Goal: Communication & Community: Answer question/provide support

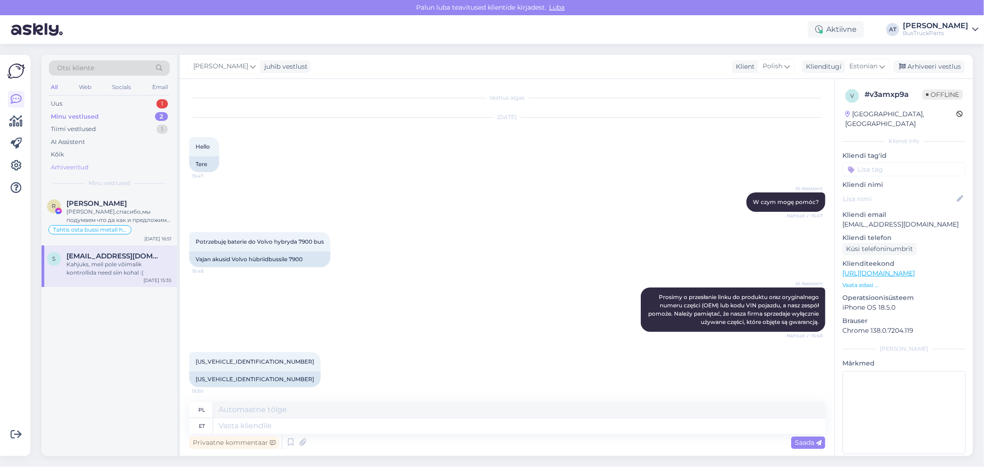
scroll to position [1993, 0]
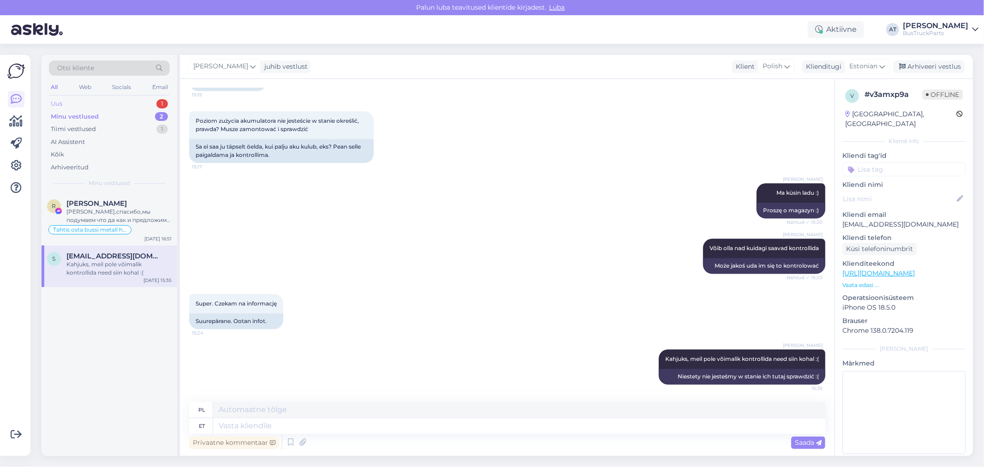
click at [81, 105] on div "Uus 1" at bounding box center [109, 103] width 121 height 13
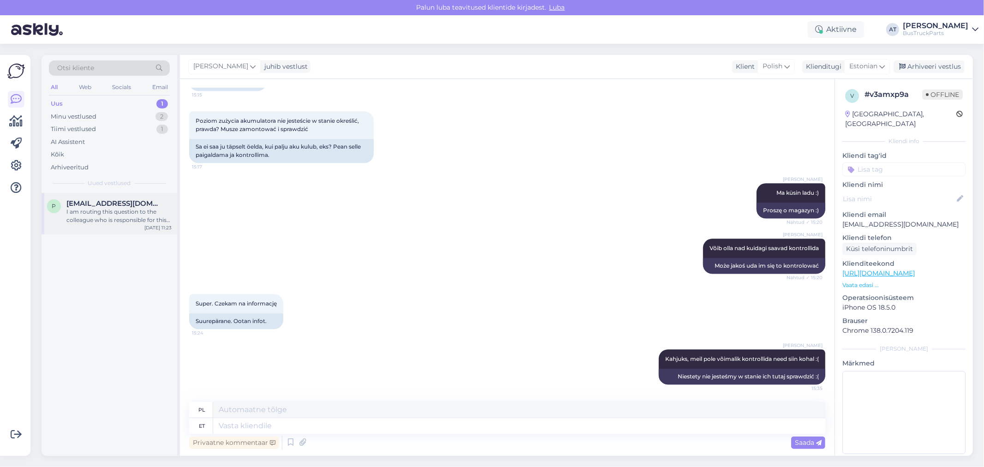
click at [101, 213] on div "I am routing this question to the colleague who is responsible for this topic. …" at bounding box center [118, 216] width 105 height 17
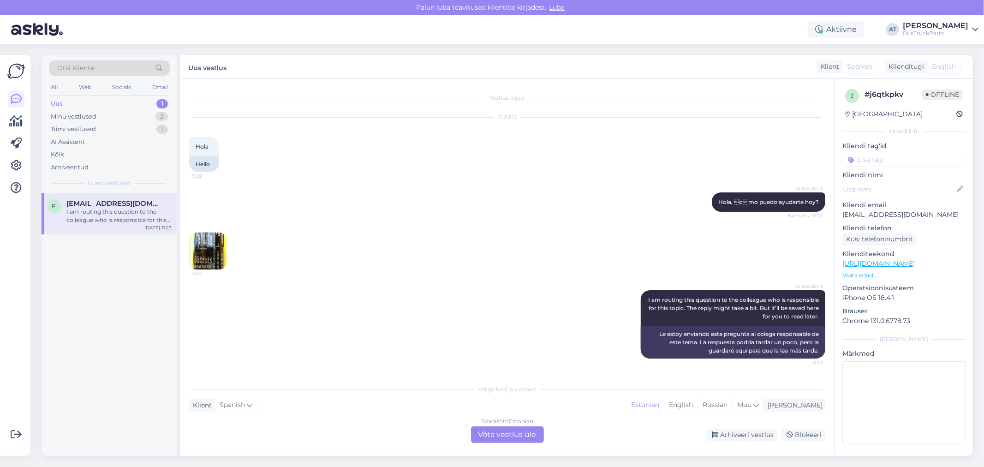
click at [210, 255] on img at bounding box center [208, 251] width 37 height 37
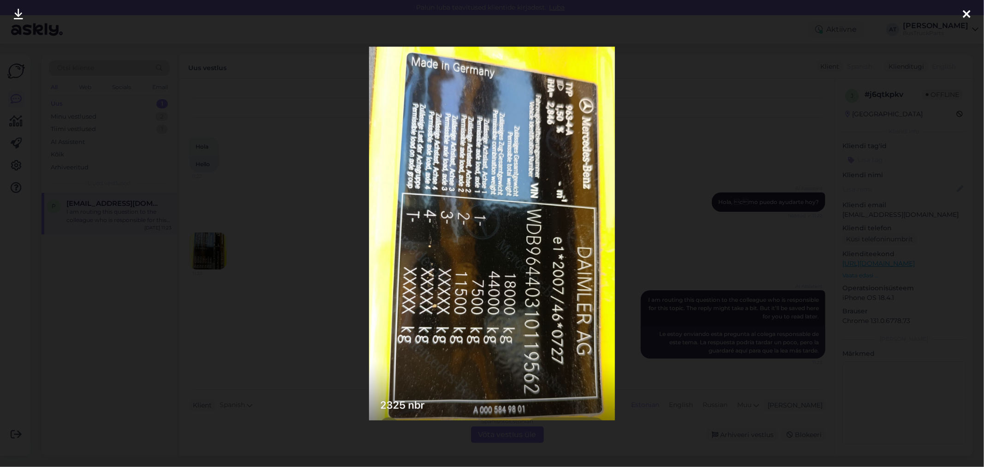
click at [662, 151] on div at bounding box center [492, 233] width 984 height 467
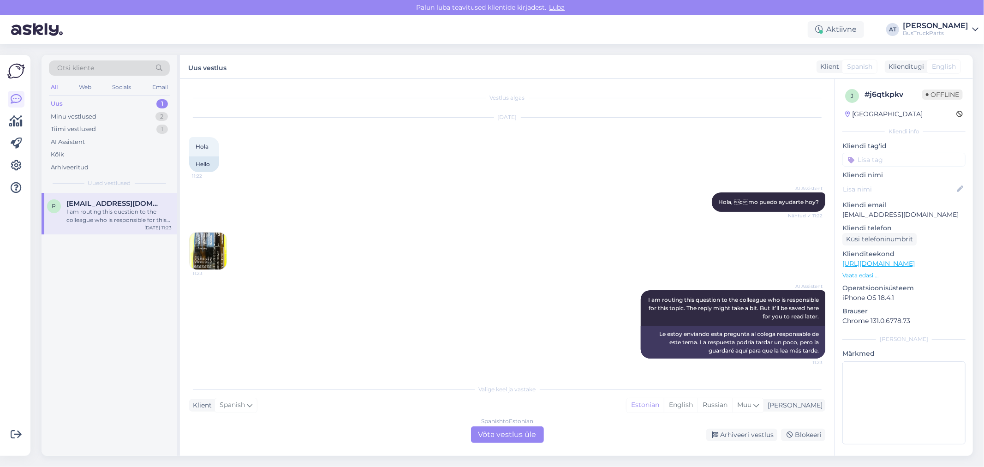
click at [516, 431] on div "Spanish to Estonian Võta vestlus üle" at bounding box center [507, 434] width 73 height 17
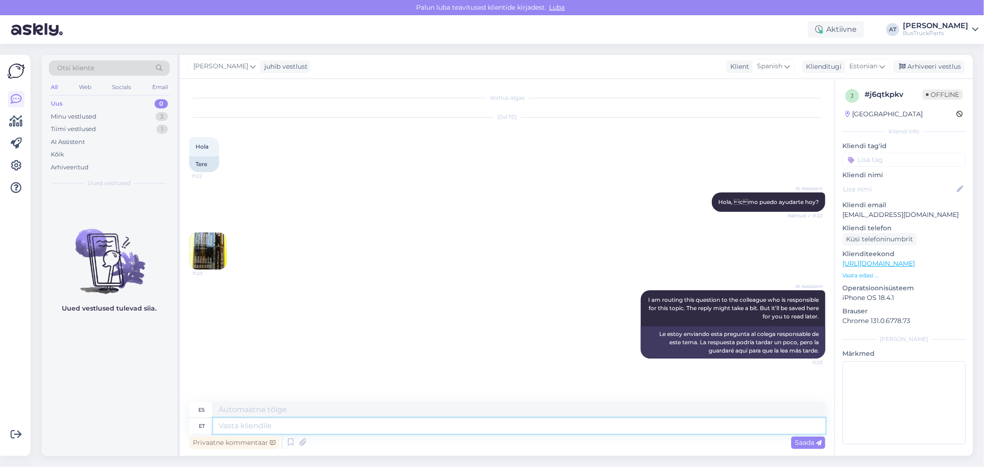
click at [434, 425] on textarea at bounding box center [519, 426] width 612 height 16
type textarea "Hello"
type textarea "Hola"
type textarea "Hello~! A"
type textarea "Hola~!"
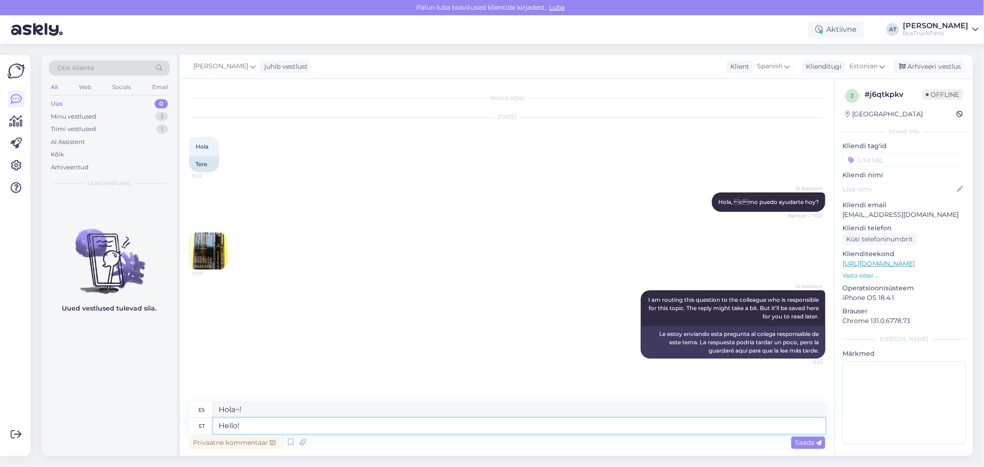
type textarea "Hello!"
type textarea "¡Hola!"
type textarea "Hello! And w"
type textarea "Hola! Y"
type textarea "Hello! And which"
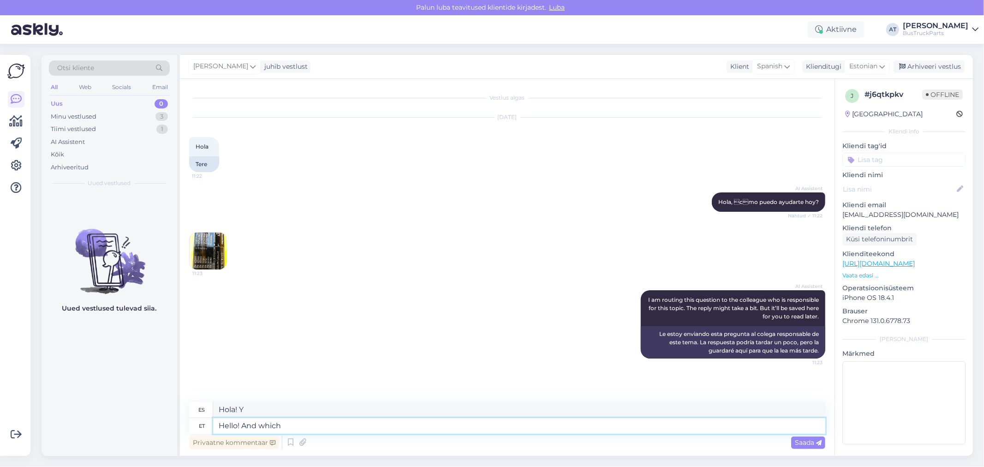
type textarea "¡Hola! ¿Y cuál?"
type textarea "Hello! And which spare"
type textarea "¡Hola! ¿Y qué repuesto?"
type textarea "Hello! And which spare part"
type textarea "Hola! ¿Y qué repuesto?"
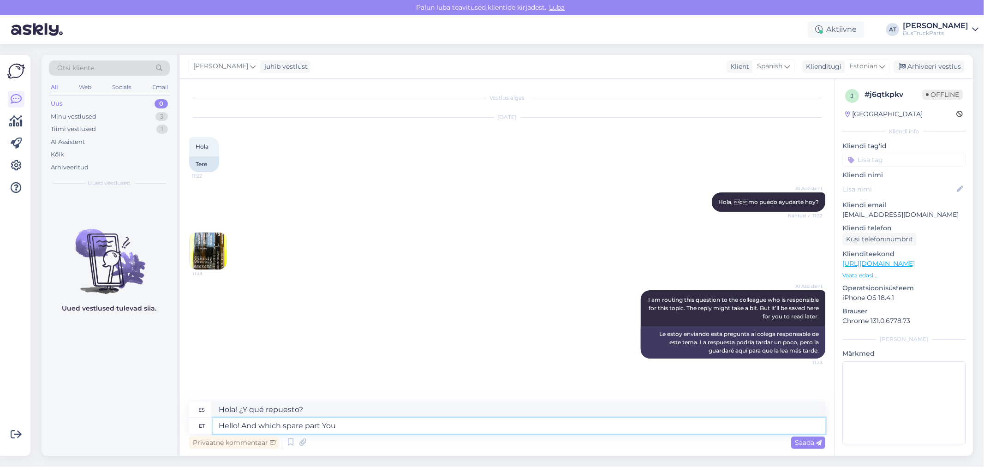
type textarea "Hello! And which spare part You a"
type textarea "¡Hola! ¿Y qué repuesto necesitas?"
type textarea "Hello! And which spare part You are"
type textarea "Hola! Y que repuesto eres"
type textarea "Hello! And which spare part You are looking"
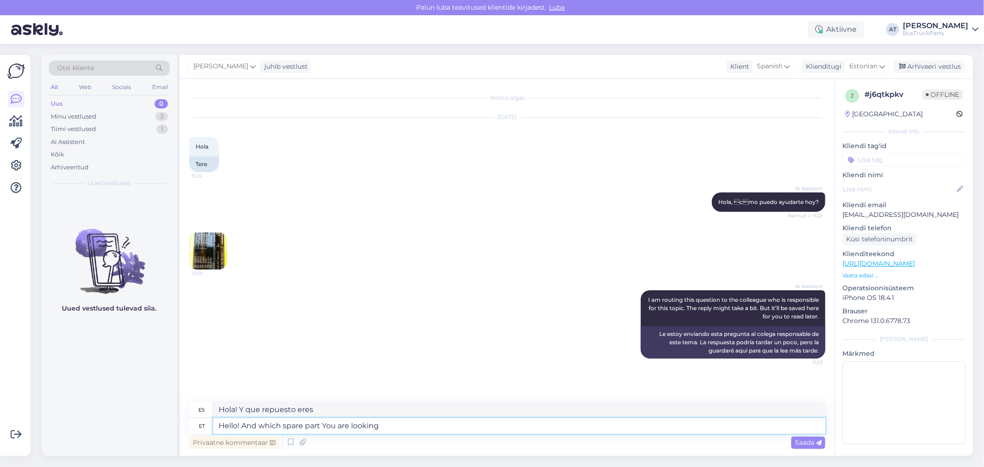
type textarea "¡Hola! ¿Y qué repuesto buscas?"
type textarea "Hello! And which spare part You are looking for?"
type textarea "¡Hola! ¿Qué repuesto buscas?"
type textarea "Hello! And which spare part You are looking for?"
click at [804, 440] on span "Saada" at bounding box center [808, 442] width 27 height 8
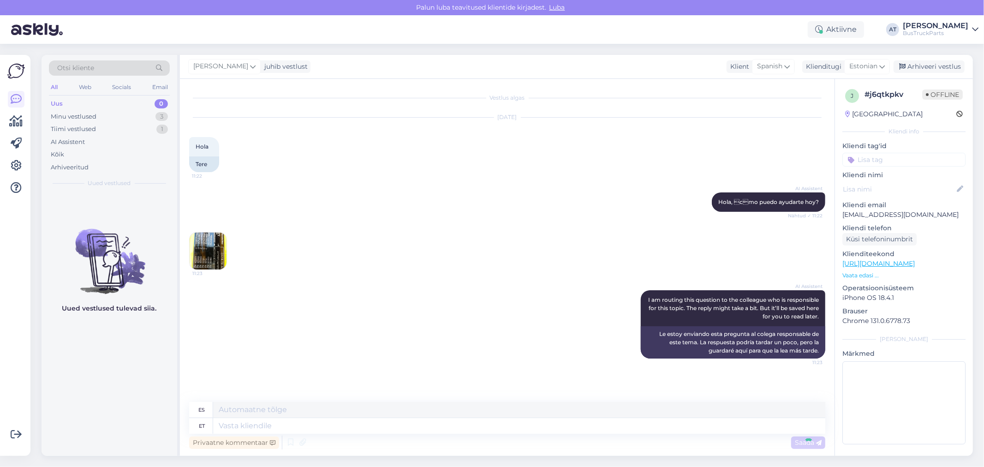
scroll to position [30, 0]
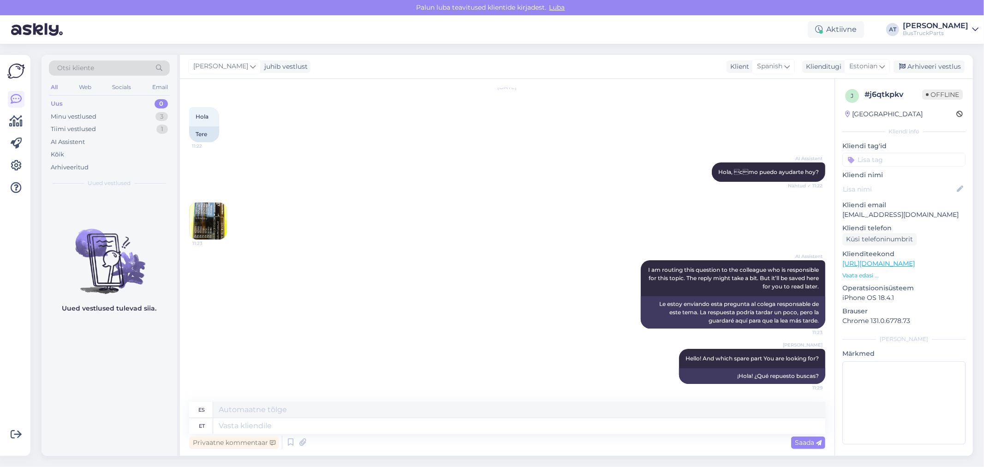
click at [197, 209] on img at bounding box center [208, 221] width 37 height 37
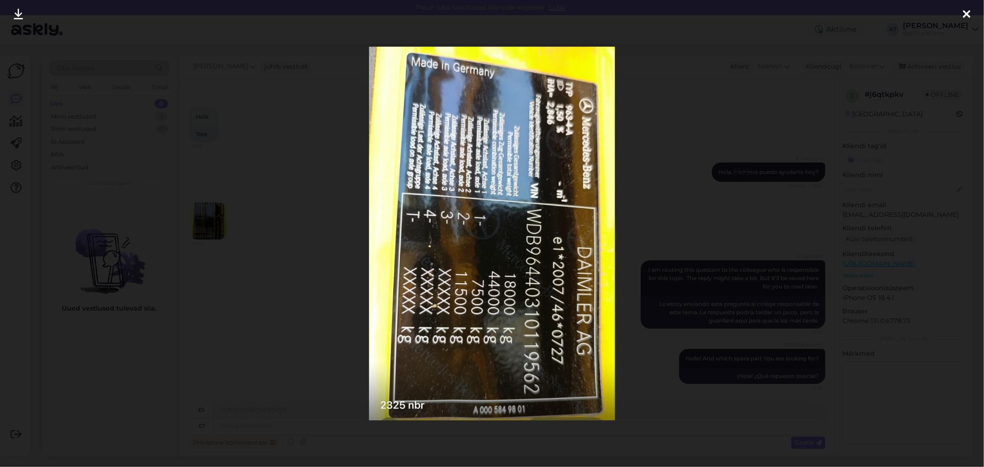
click at [754, 210] on div at bounding box center [492, 233] width 984 height 467
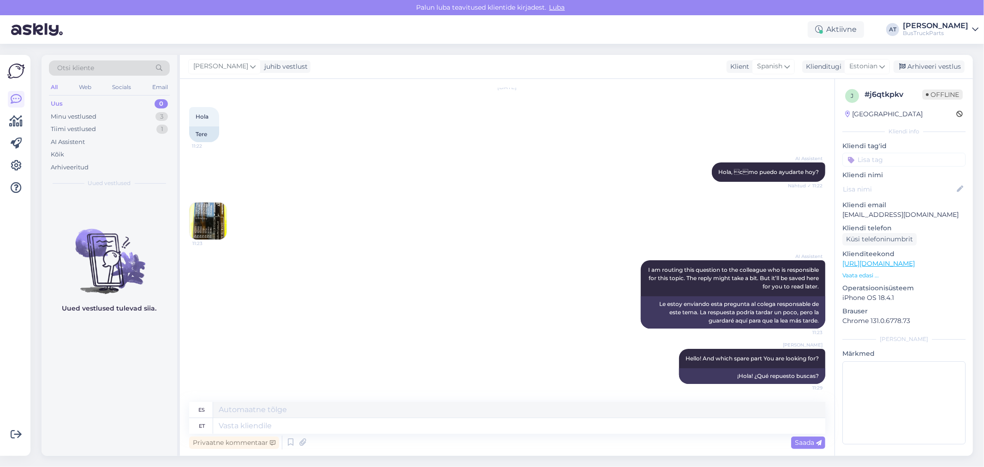
click at [849, 275] on p "Vaata edasi ..." at bounding box center [904, 275] width 123 height 8
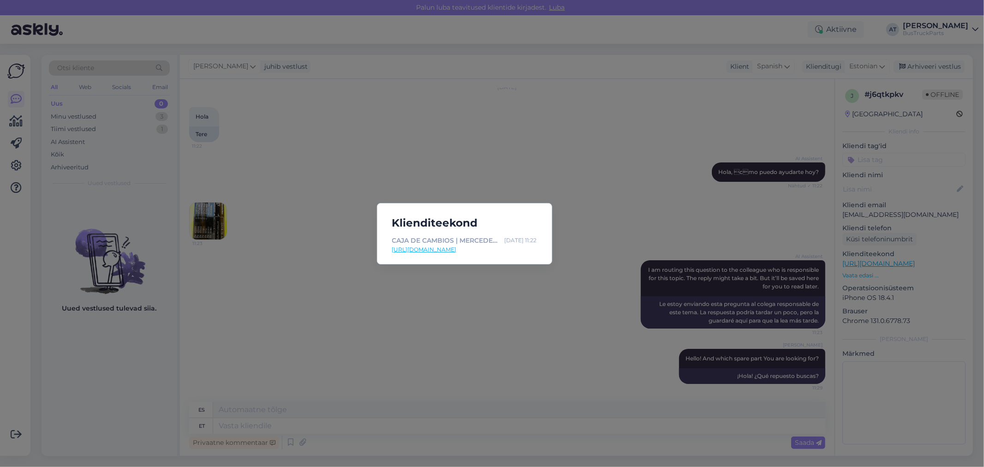
click at [479, 250] on link "[URL][DOMAIN_NAME]" at bounding box center [464, 249] width 145 height 8
click at [464, 307] on div "Klienditeekond CAJA DE CAMBIOS | MERCEDES-BENZ ACTROS MP4 [PERSON_NAME] AROCS (…" at bounding box center [492, 233] width 984 height 467
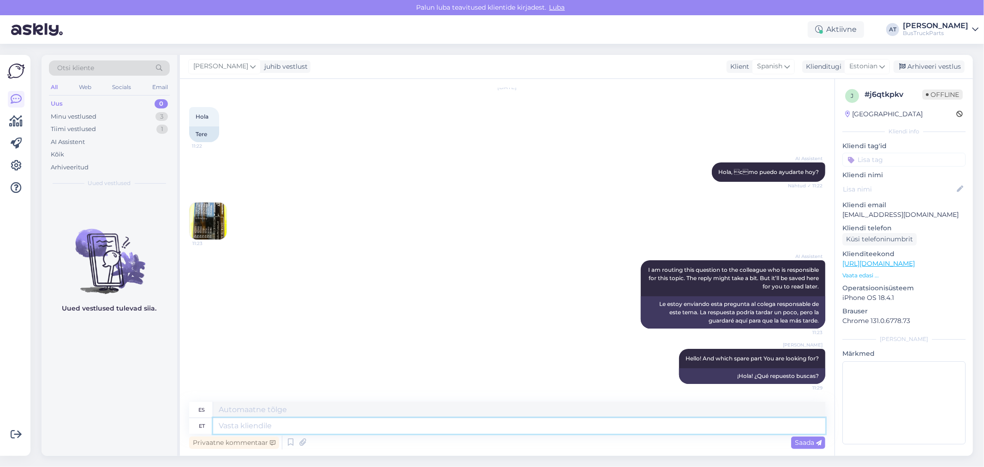
click at [404, 424] on textarea at bounding box center [519, 426] width 612 height 16
type textarea "Gea"
type textarea "Gearbox?"
type textarea "¿Caja de cambios?"
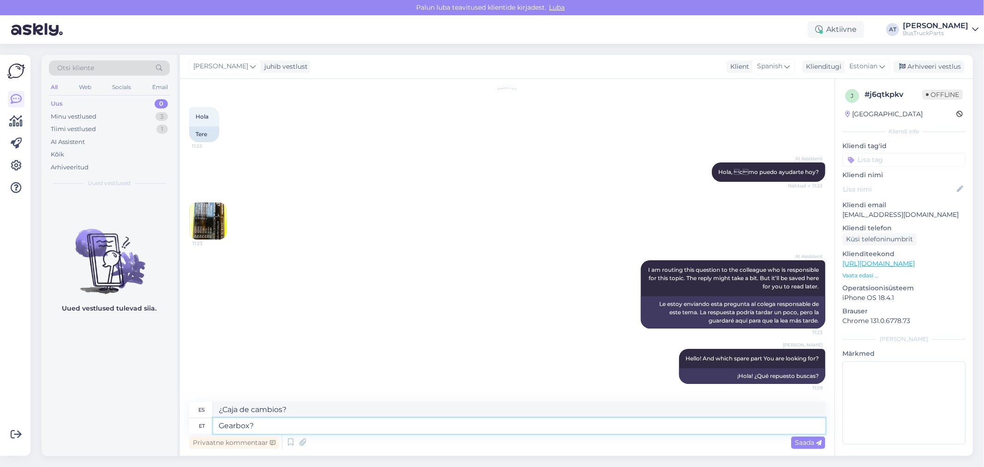
click at [404, 424] on textarea "Gearbox?" at bounding box center [519, 426] width 612 height 16
type textarea "Gearbox?"
click at [797, 435] on div "Privaatne kommentaar Saada" at bounding box center [507, 443] width 636 height 18
click at [805, 440] on span "Saada" at bounding box center [808, 442] width 27 height 8
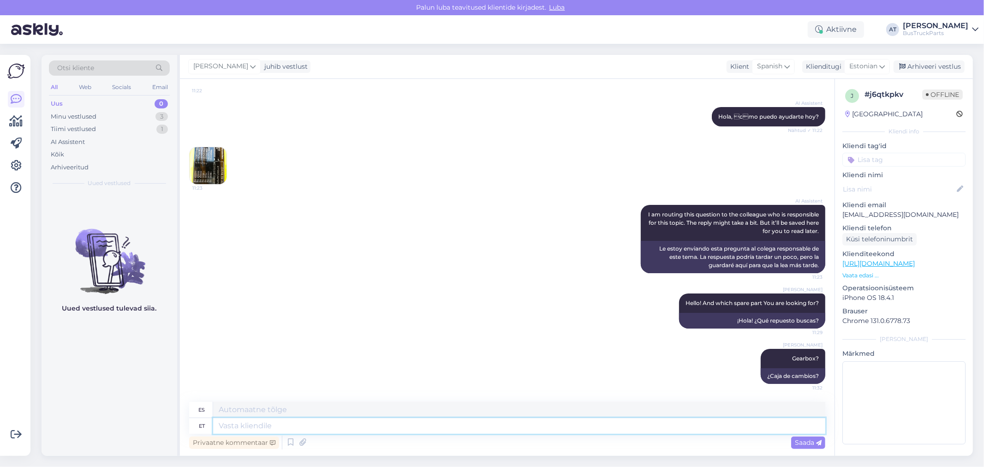
click at [691, 425] on textarea at bounding box center [519, 426] width 612 height 16
type textarea "By t"
type textarea "Por"
type textarea "By the"
type textarea "Por el"
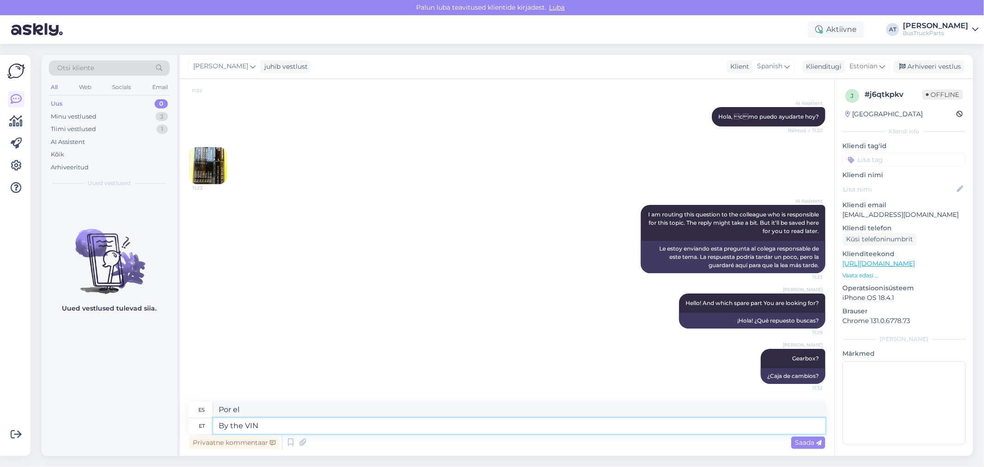
type textarea "By the VIN"
type textarea "Por el VIN"
type textarea "By the VIN code"
type textarea "Por el código VIN"
type textarea "By the VIN code You n"
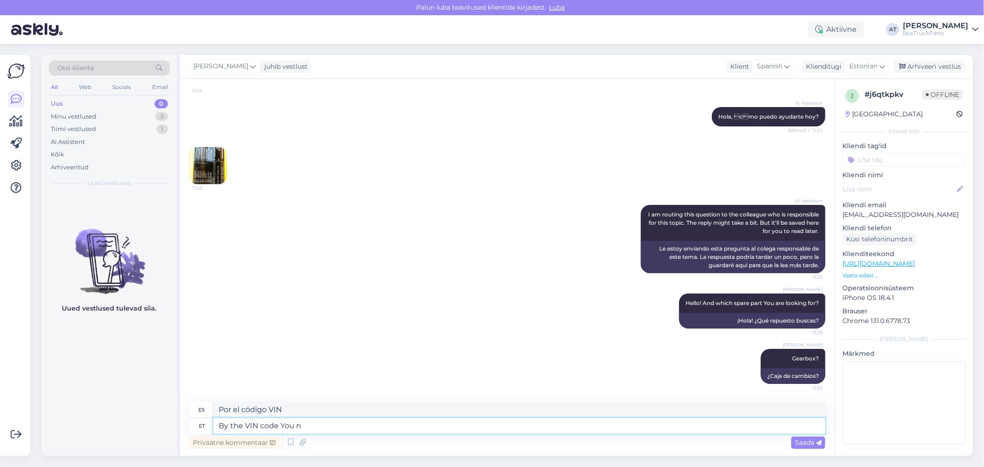
type textarea "Por el código VIN Usted"
type textarea "By the VIN code You need g"
type textarea "Por el código VIN que necesitas"
paste textarea "371"
type textarea "By the VIN code You need gearbox 371"
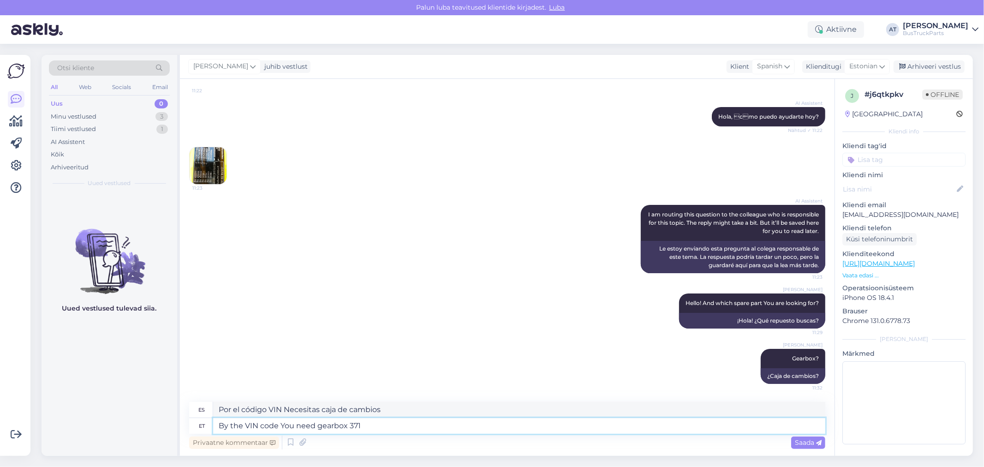
type textarea "Por el código VIN Necesitas caja de cambios 371"
click at [354, 425] on textarea "By the VIN code You need gearbox 371" at bounding box center [519, 426] width 612 height 16
paste textarea "715371G281-12"
type textarea "By the VIN code You need gearbox 715371G281-12"
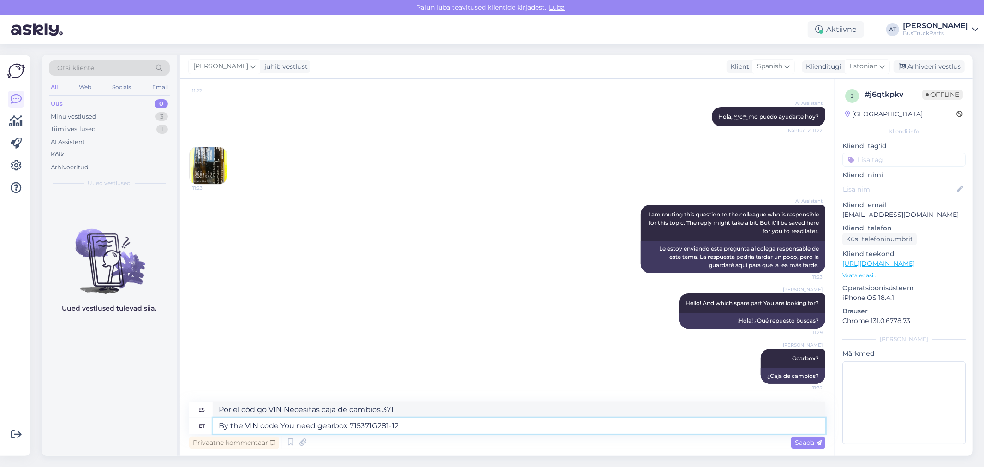
type textarea "Por el código VIN Necesitas caja de cambios 715371G281-12"
click at [371, 427] on textarea "By the VIN code You need gearbox 715371G281-12" at bounding box center [519, 426] width 612 height 16
type textarea "By the VIN code You need gearbox 715371 G281-12"
click at [360, 425] on textarea "By the VIN code You need gearbox 715371 G281-12" at bounding box center [519, 426] width 612 height 16
type textarea "Por el código VIN Necesitas caja de cambios 715371 G281-12"
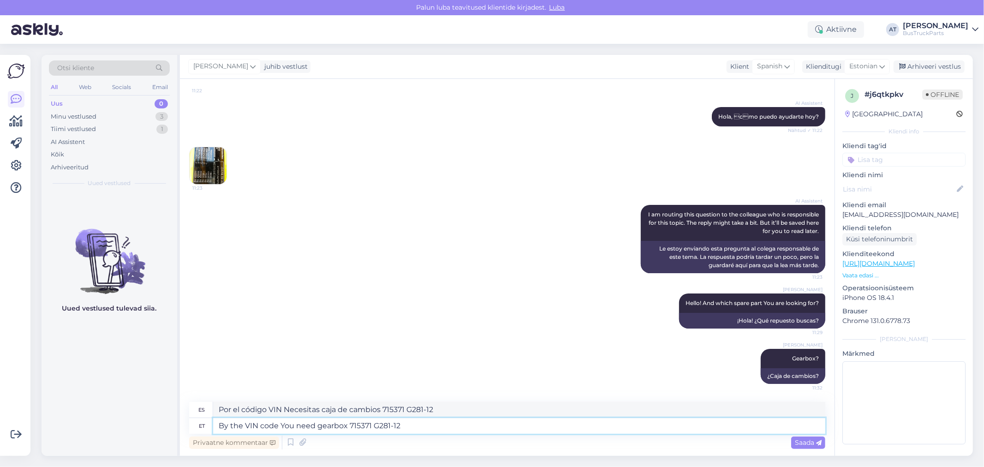
type textarea "By the VIN code You need gearbox 715.371 G281-12"
type textarea "Por el código VIN Necesitas caja de cambios 715.371 G281-12"
click at [474, 430] on textarea "By the VIN code You need gearbox 715.371 G281-12" at bounding box center [519, 426] width 612 height 16
type textarea "By the VIN code You need gearbox 715.371 G281-12. T"
type textarea "Por el código VIN necesitas caja de cambios 715.371 G281-12."
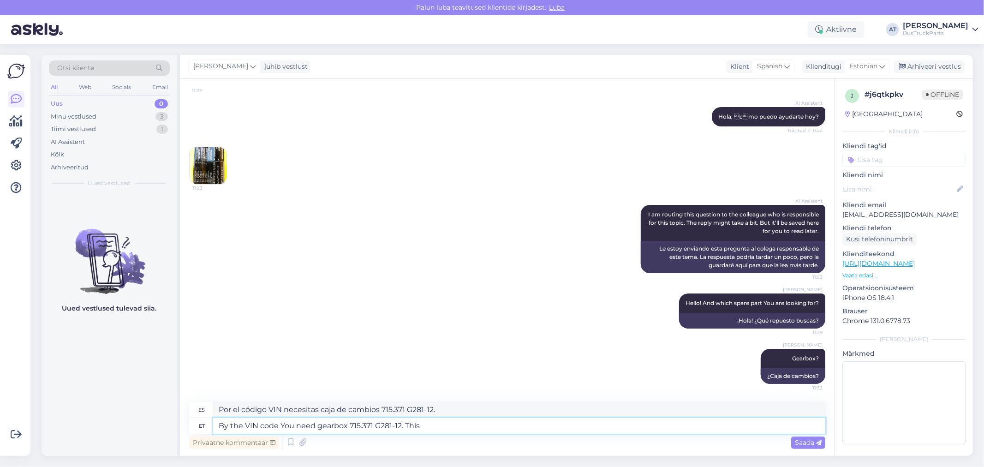
type textarea "By the VIN code You need gearbox 715.371 G281-12. This o"
type textarea "Por el código VIN necesitas la caja de cambios 715.371 G281-12. Esta"
type textarea "By the VIN code You need gearbox 715.371 G281-12. This one:"
type textarea "Por el código VIN, necesitas la caja de cambios 715.371 G281-12. Esta:"
paste textarea "[URL][DOMAIN_NAME]"
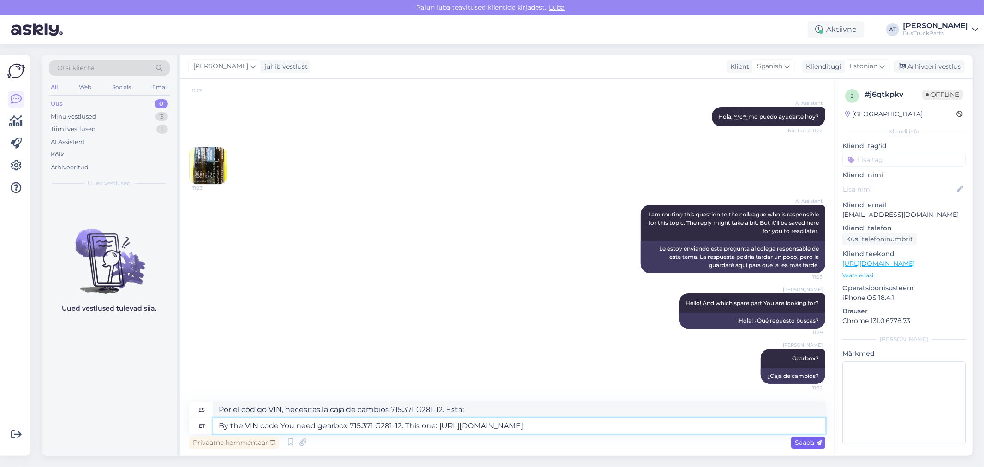
type textarea "By the VIN code You need gearbox 715.371 G281-12. This one: [URL][DOMAIN_NAME]"
click at [804, 442] on span "Saada" at bounding box center [808, 442] width 27 height 8
type textarea "Por el código VIN, necesitas la caja de cambios 715.371 G281-12. Esta: [URL][DO…"
click at [803, 438] on div "Saada" at bounding box center [808, 443] width 34 height 12
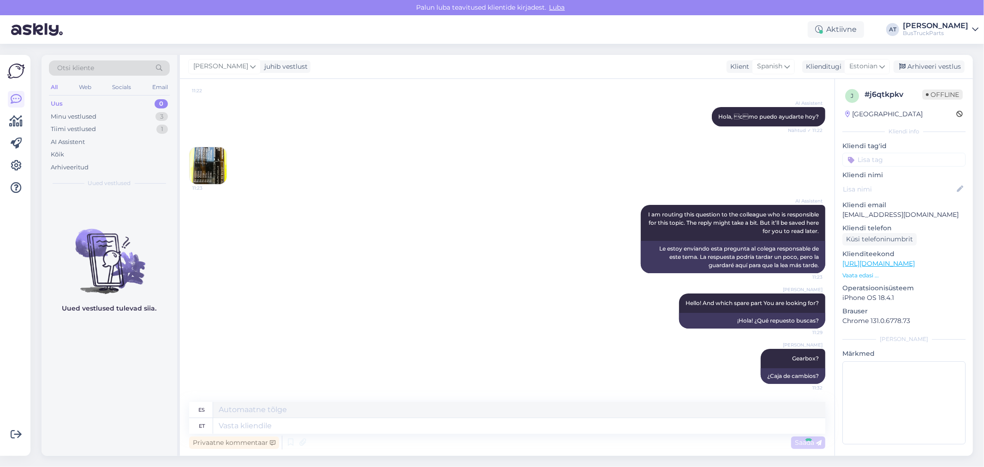
scroll to position [174, 0]
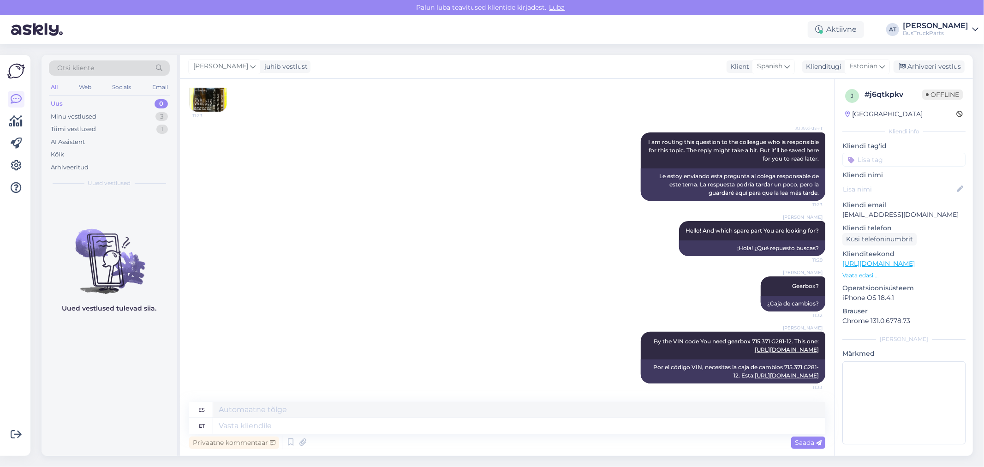
click at [893, 215] on p "[EMAIL_ADDRESS][DOMAIN_NAME]" at bounding box center [904, 215] width 123 height 10
copy p "[EMAIL_ADDRESS][DOMAIN_NAME]"
click at [691, 429] on textarea at bounding box center [519, 426] width 612 height 16
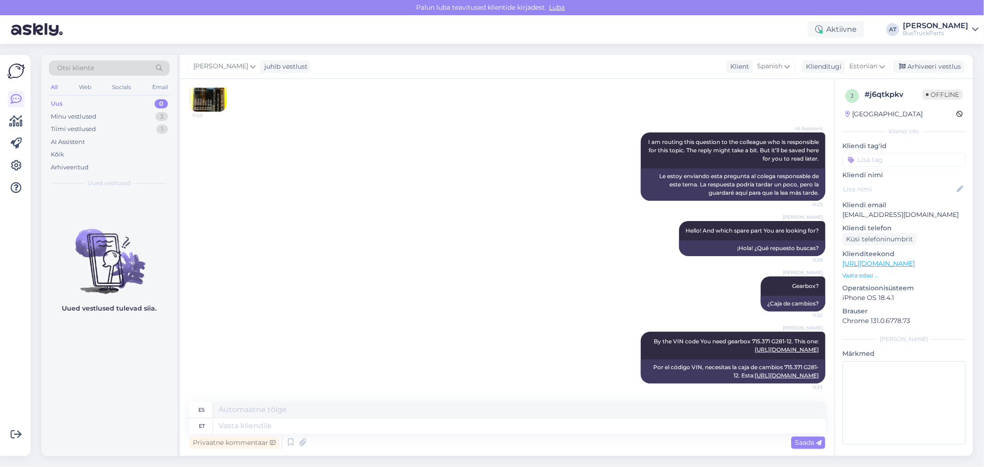
click at [881, 232] on p "Kliendi telefon" at bounding box center [904, 228] width 123 height 10
click at [886, 240] on div "Küsi telefoninumbrit" at bounding box center [880, 239] width 74 height 12
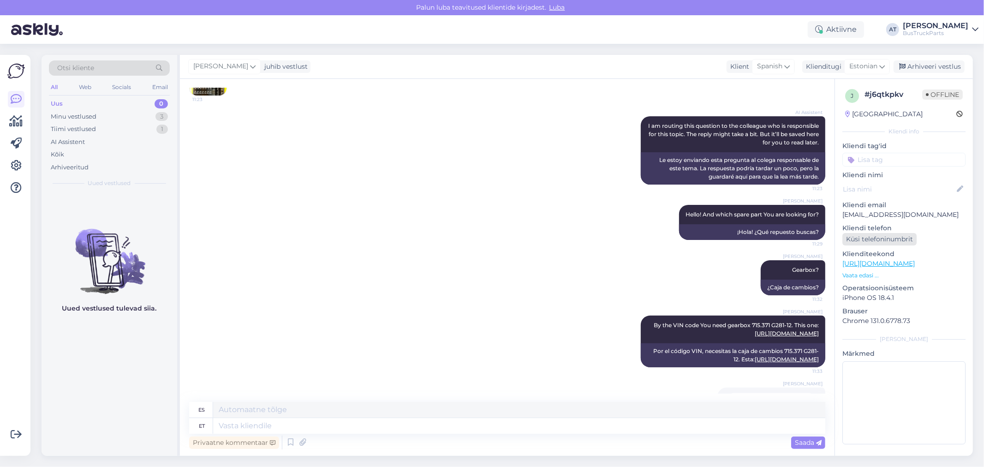
scroll to position [222, 0]
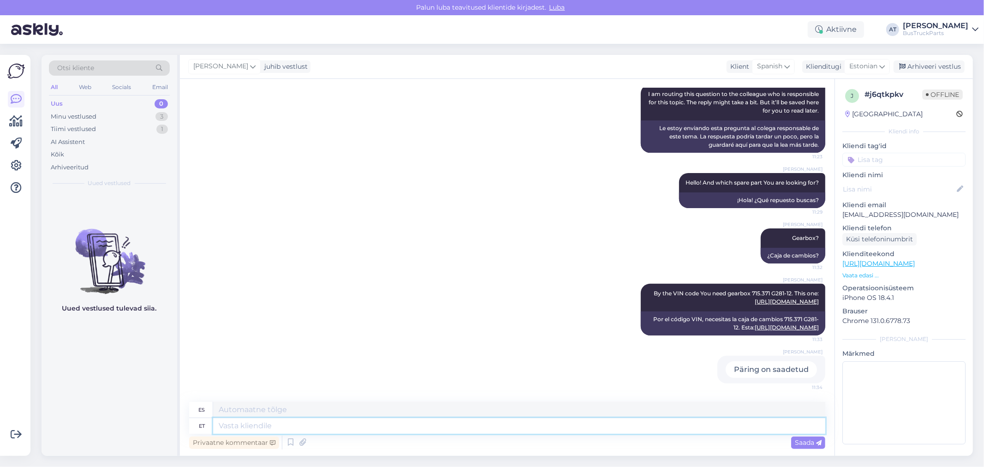
click at [632, 419] on textarea at bounding box center [519, 426] width 612 height 16
type textarea "Please, s"
type textarea "Por favor,"
type textarea "Please, send"
type textarea "Por favor envíe"
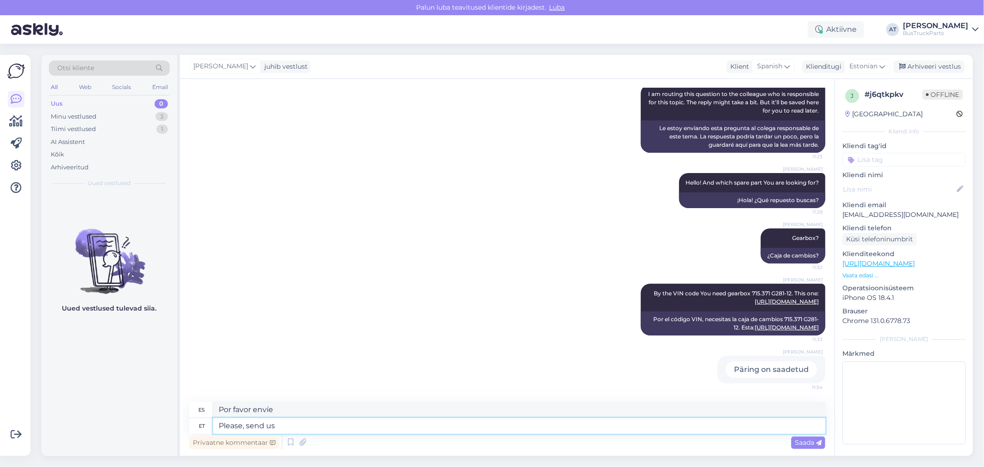
type textarea "Please, send us"
type textarea "Por favor, envíenoslo"
type textarea "Please, send us Your co"
type textarea "Por favor, envíenos su"
type textarea "Please, send us Your company d"
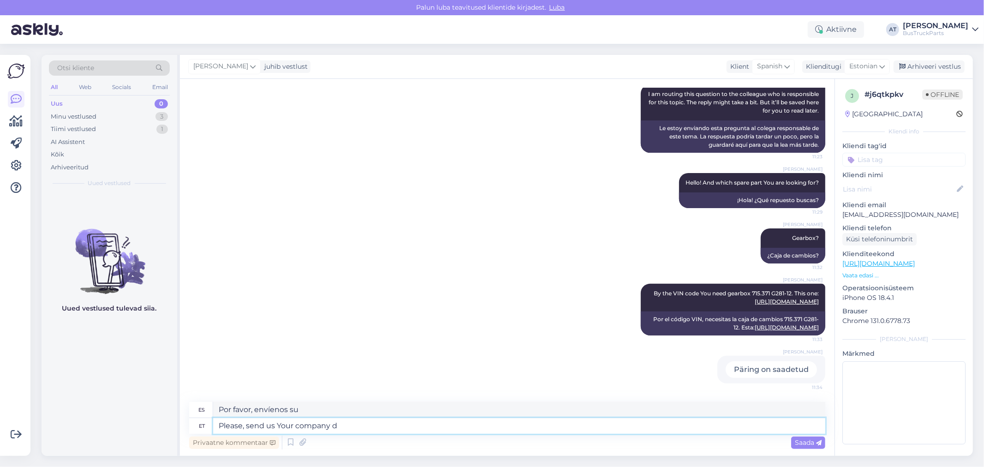
type textarea "Por favor, envíenos su empresa."
type textarea "Please, send us Your company data an"
type textarea "Por favor, envíenos los datos de su empresa"
type textarea "Please, send us Your company data and"
type textarea "Por favor, envíenos los datos de su empresa y"
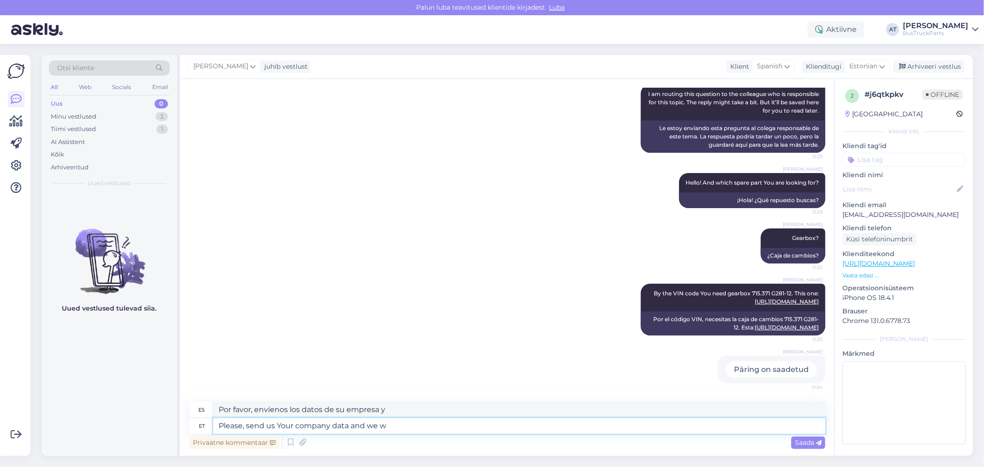
type textarea "Please, send us Your company data and we [GEOGRAPHIC_DATA]"
type textarea "Por favor, envíenos los datos de su empresa y nos pondremos en contacto con ust…"
type textarea "Please, send us Your company data and we will make an o"
type textarea "Por favor, envíenos los datos de su empresa y haremos un"
type textarea "Please, send us Your company data and we will make an offer f"
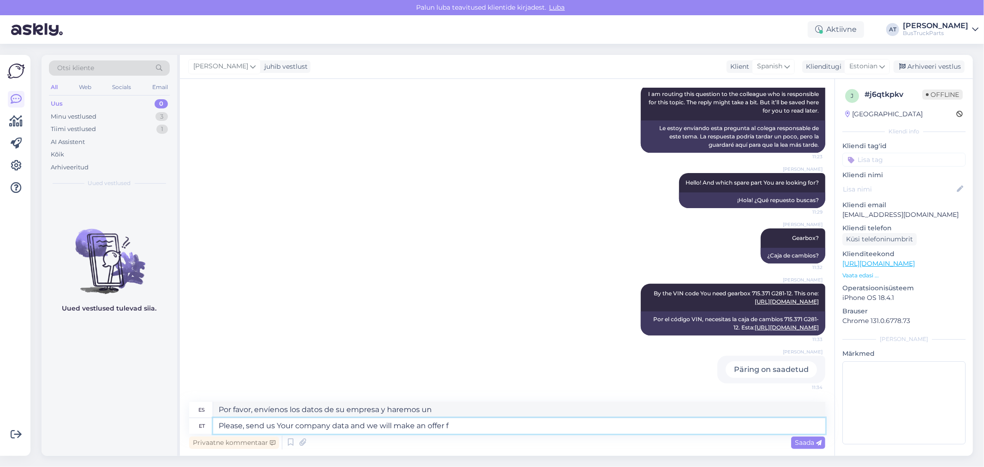
type textarea "Por favor, envíenos los datos de su empresa y le haremos una oferta."
type textarea "Please, send us Your company data and we will make an offer for You"
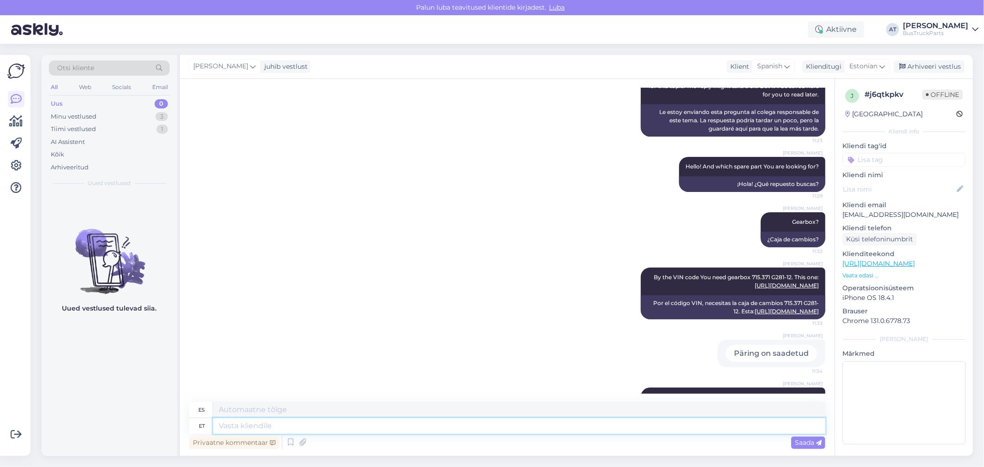
scroll to position [294, 0]
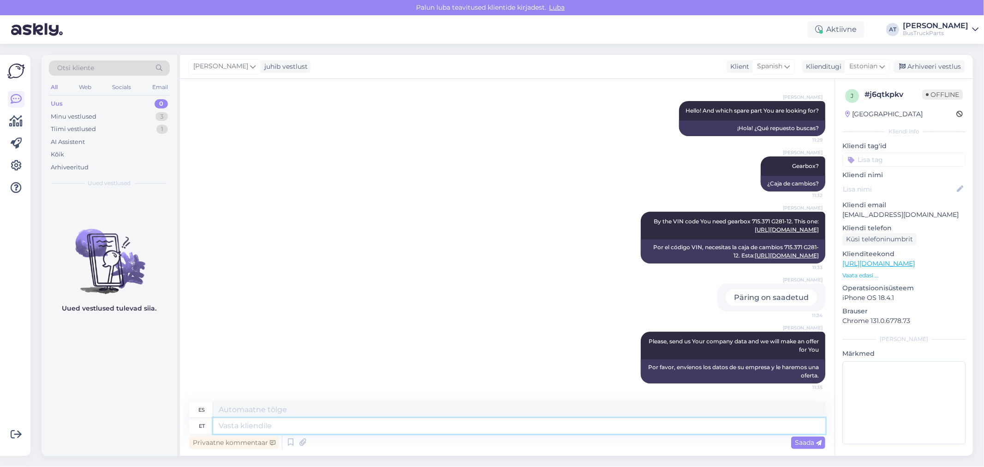
click at [573, 422] on textarea at bounding box center [519, 426] width 612 height 16
click at [131, 113] on div "Minu vestlused 3" at bounding box center [109, 116] width 121 height 13
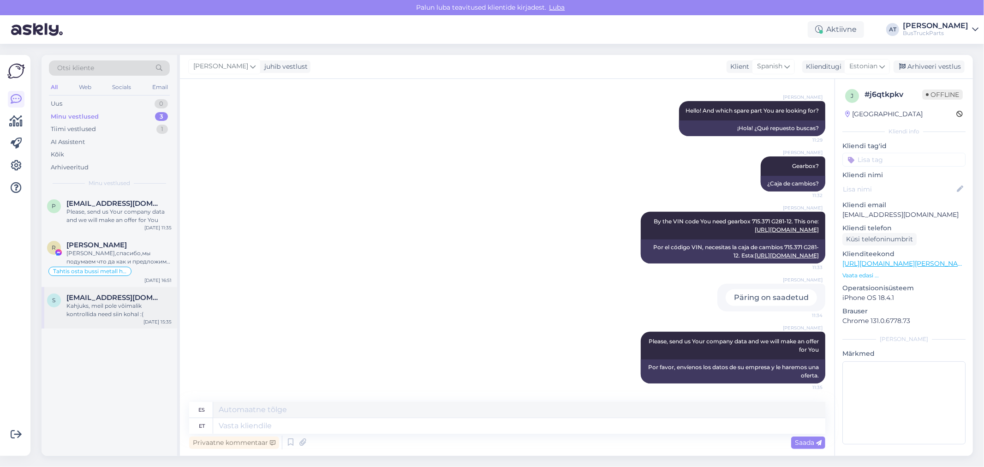
click at [89, 311] on div "Kahjuks, meil pole võimalik kontrollida need siin kohal :(" at bounding box center [118, 310] width 105 height 17
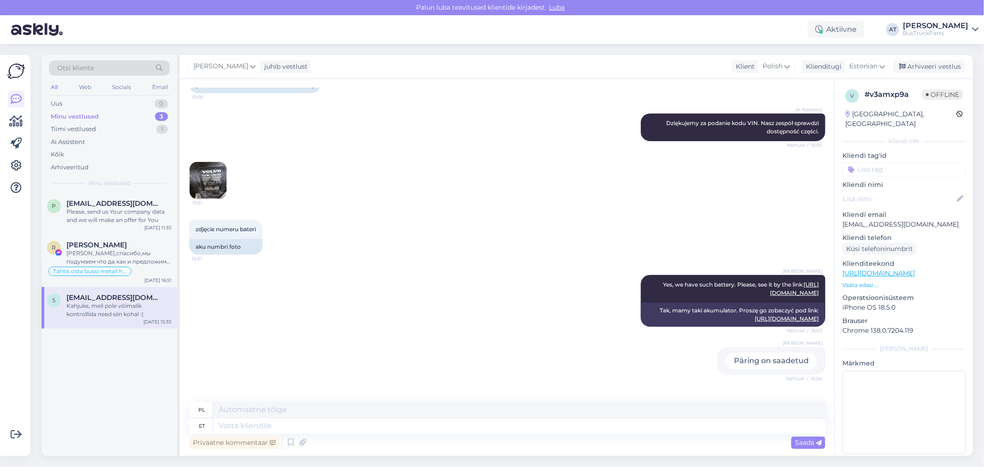
scroll to position [1993, 0]
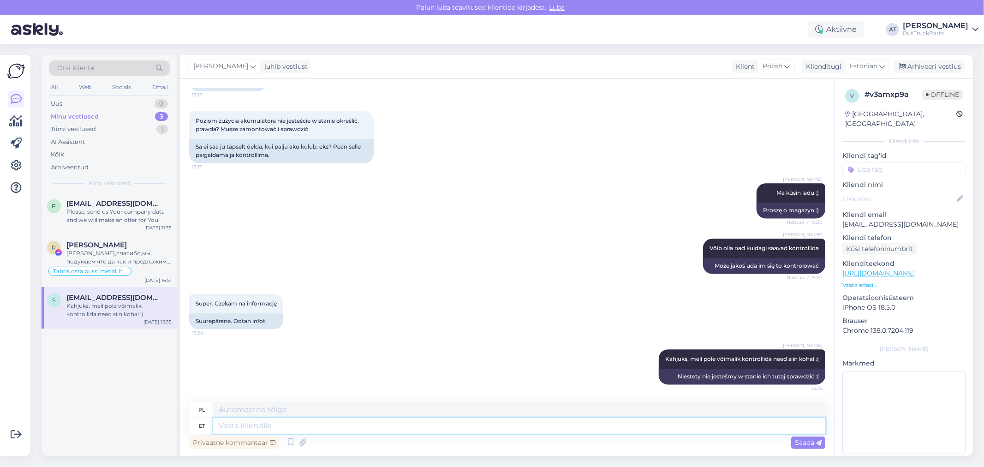
click at [287, 425] on textarea at bounding box center [519, 426] width 612 height 16
type textarea "So,"
type textarea "Więc,"
type textarea "So, what"
type textarea "No to co?"
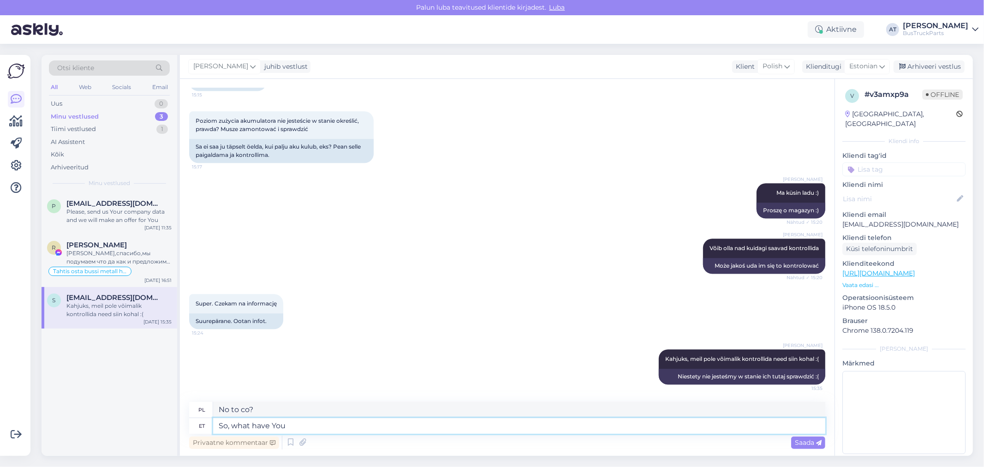
type textarea "So, what have You"
type textarea "Więc co masz?"
type textarea "So, what have You desi"
type textarea "No więc, co masz?"
type textarea "So, what have You desided?"
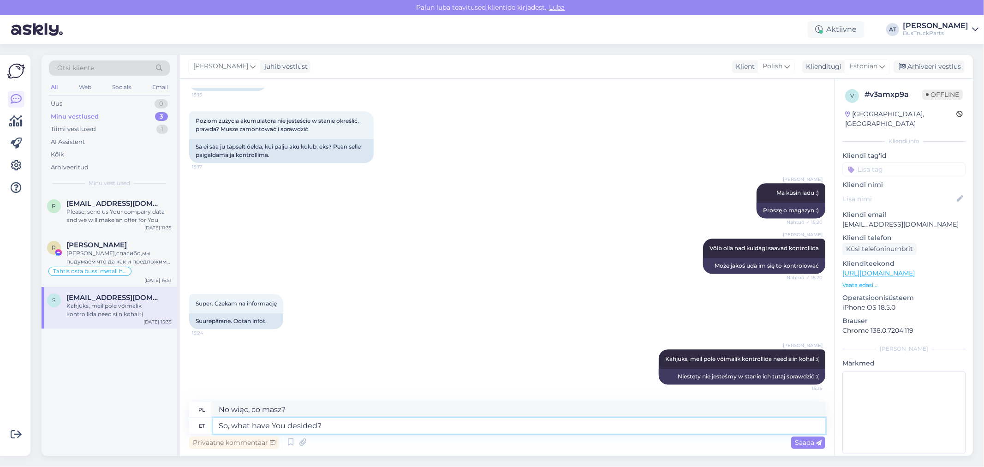
type textarea "Więc co postanowiłeś?"
click at [301, 419] on textarea "So, what have You desided?" at bounding box center [519, 426] width 612 height 16
click at [390, 419] on textarea "So, what have You decided?" at bounding box center [519, 426] width 612 height 16
type textarea "So, what have You decided?"
click at [795, 437] on div "Saada" at bounding box center [808, 443] width 34 height 12
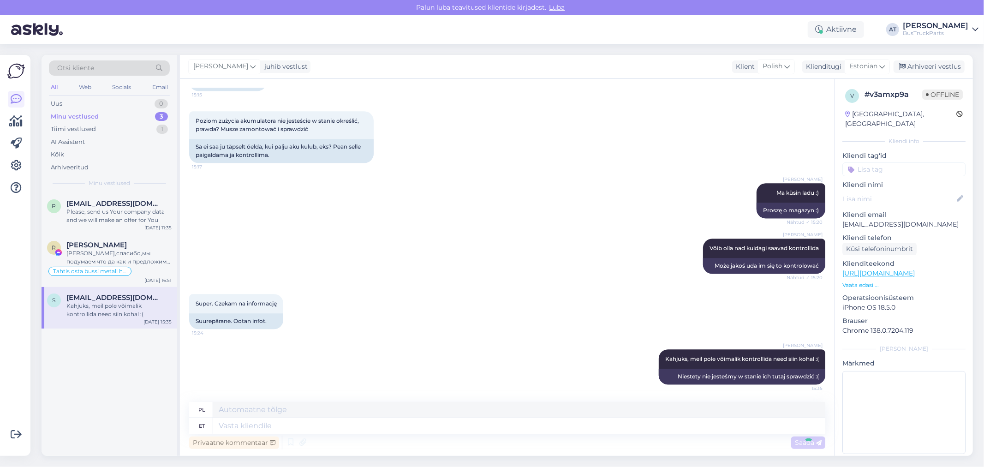
scroll to position [2068, 0]
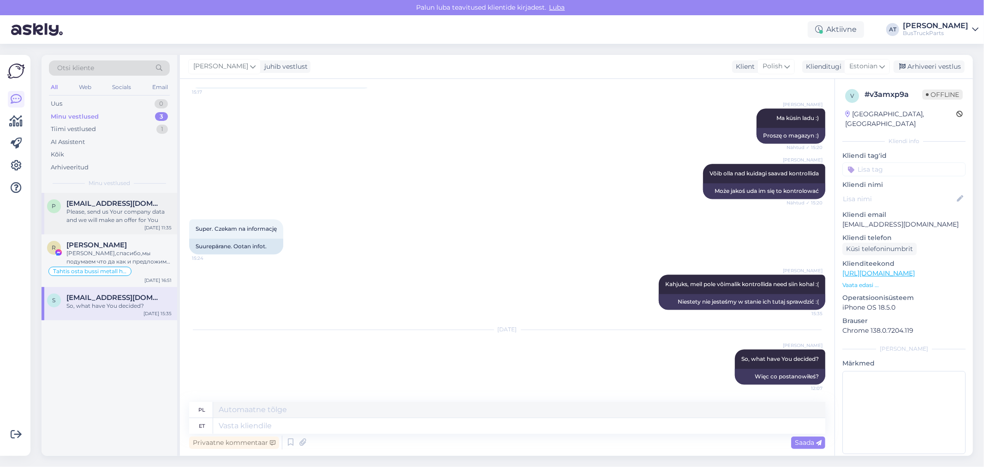
click at [97, 230] on div "P [EMAIL_ADDRESS][DOMAIN_NAME] Please, send us Your company data and we will ma…" at bounding box center [110, 214] width 136 height 42
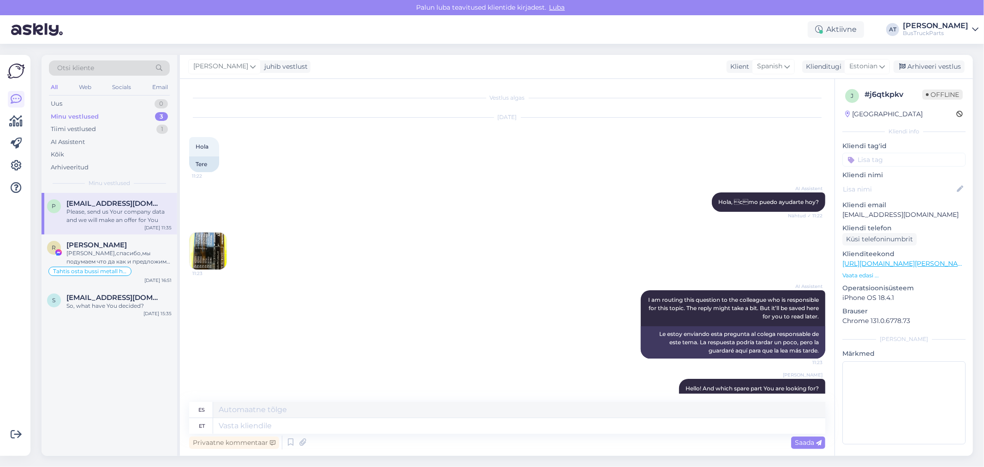
scroll to position [294, 0]
